Goal: Information Seeking & Learning: Learn about a topic

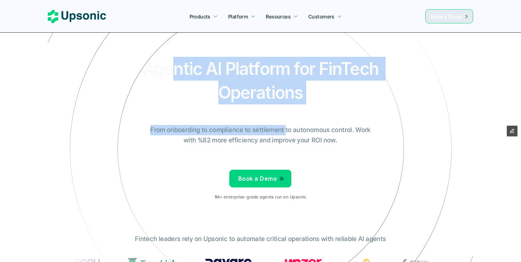
drag, startPoint x: 175, startPoint y: 63, endPoint x: 283, endPoint y: 128, distance: 125.8
click at [285, 128] on div "Agentic AI Platform for FinTech Operations From onboarding to compliance to set…" at bounding box center [260, 131] width 415 height 149
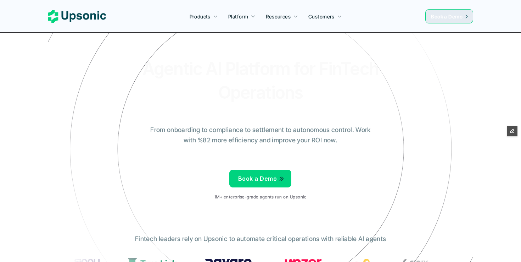
click at [338, 158] on div "Agentic AI Platform for FinTech Operations From onboarding to compliance to set…" at bounding box center [260, 131] width 415 height 149
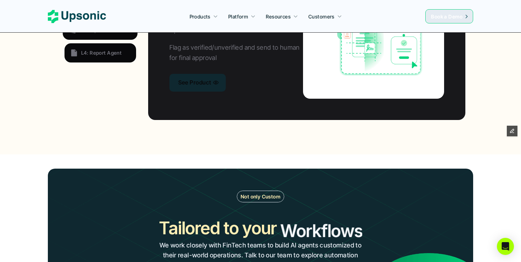
scroll to position [549, 0]
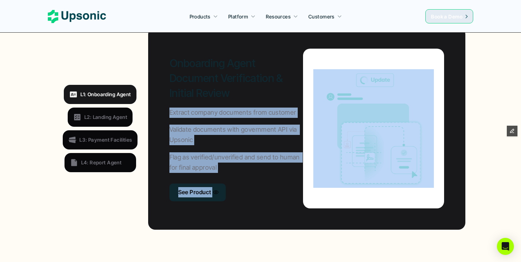
drag, startPoint x: 288, startPoint y: 86, endPoint x: 319, endPoint y: 142, distance: 64.0
click at [319, 141] on div "Onboarding Agent Document Verification & Initial Review Extract company documen…" at bounding box center [306, 128] width 317 height 202
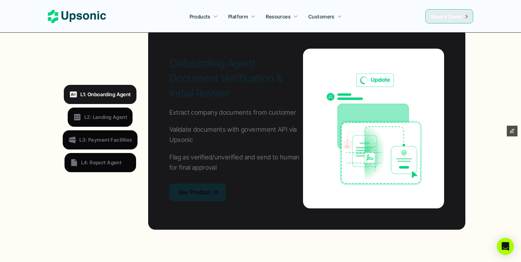
click at [254, 91] on h2 "Onboarding Agent Document Verification & Initial Review" at bounding box center [237, 78] width 134 height 45
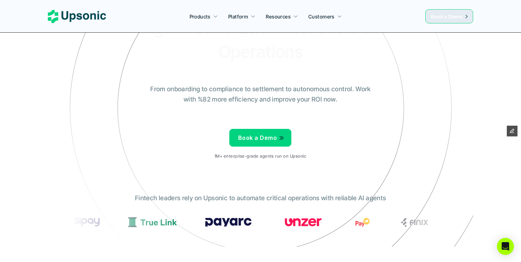
scroll to position [0, 0]
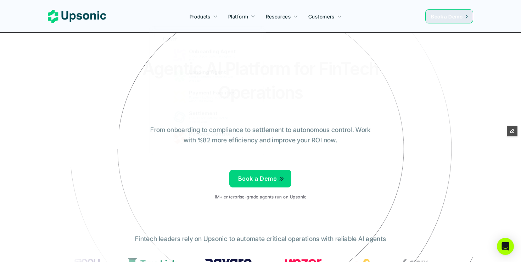
drag, startPoint x: 335, startPoint y: 111, endPoint x: 179, endPoint y: 2, distance: 190.1
click at [270, 94] on h2 "Agentic AI Platform for FinTech Operations" at bounding box center [261, 81] width 248 height 48
drag, startPoint x: 328, startPoint y: 173, endPoint x: 202, endPoint y: 31, distance: 190.2
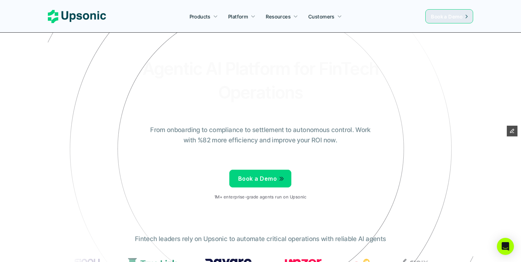
click at [307, 96] on h2 "Agentic AI Platform for FinTech Operations" at bounding box center [261, 81] width 248 height 48
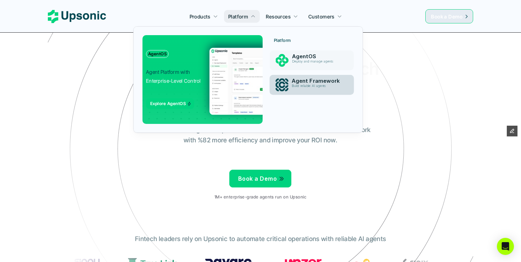
click at [320, 86] on p "Build reliable AI agents" at bounding box center [318, 86] width 52 height 4
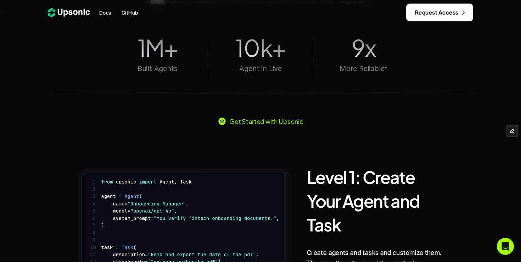
scroll to position [307, 0]
